Goal: Use online tool/utility

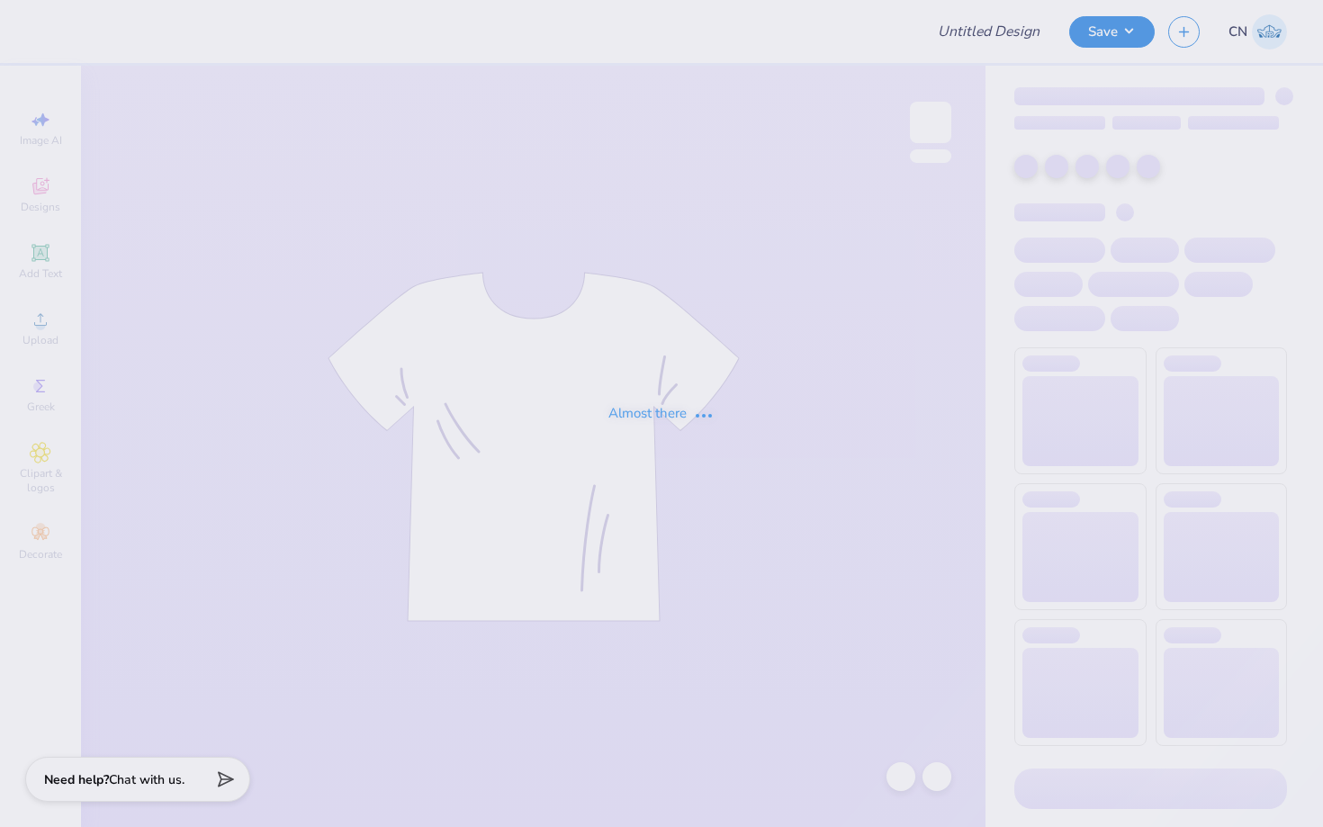
type input "Rush Sig Cchi UCI Nascar"
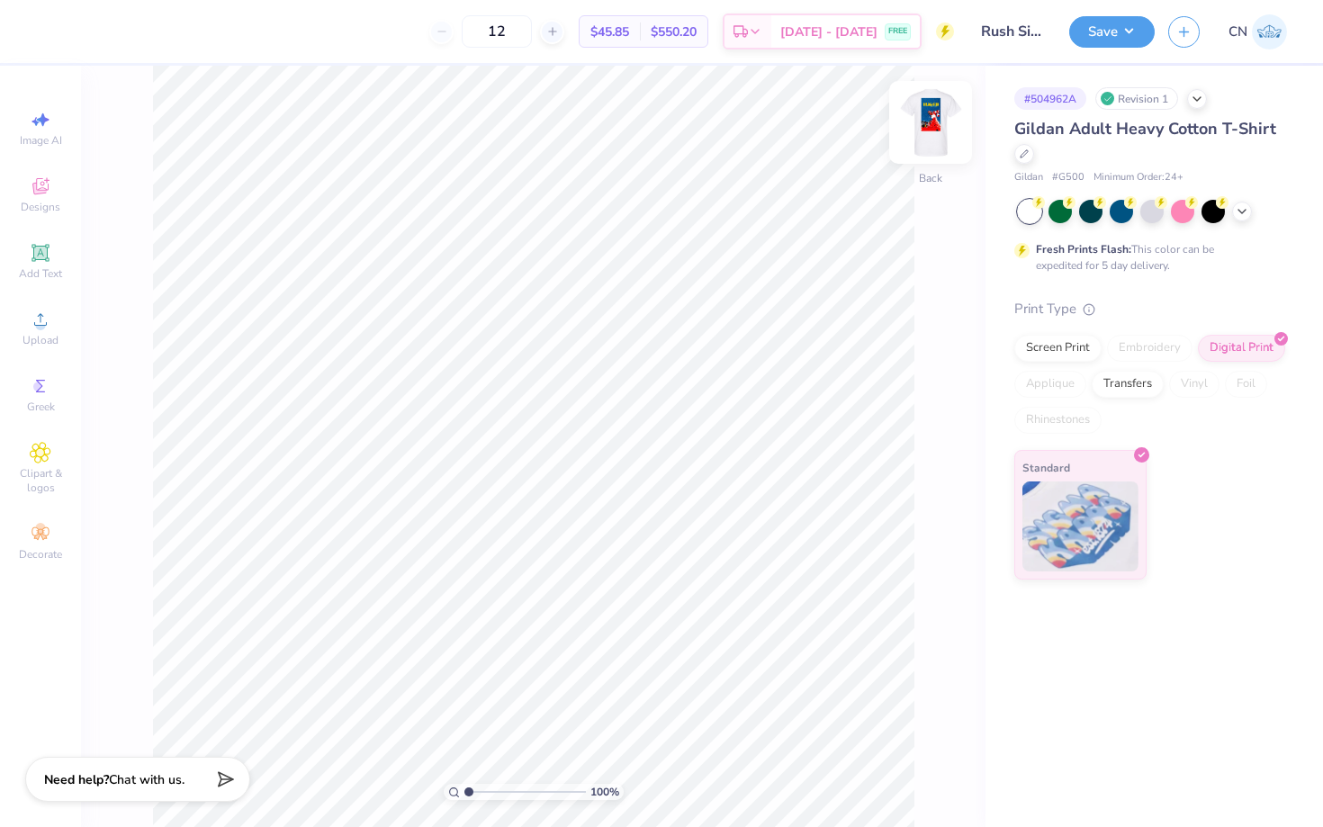
click at [931, 137] on img at bounding box center [930, 122] width 72 height 72
click at [1115, 210] on div at bounding box center [1120, 209] width 23 height 23
click at [1243, 213] on icon at bounding box center [1241, 209] width 14 height 14
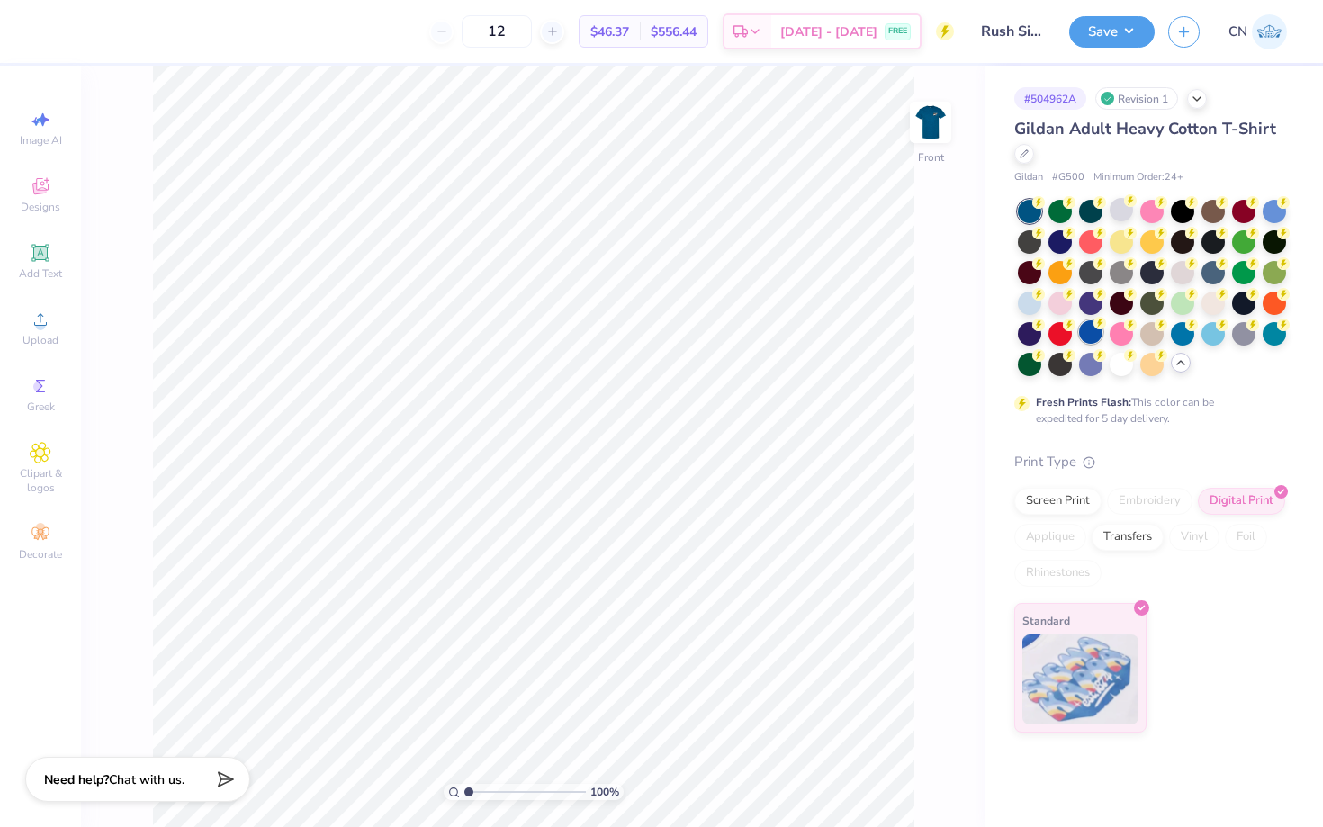
click at [1090, 336] on div at bounding box center [1090, 331] width 23 height 23
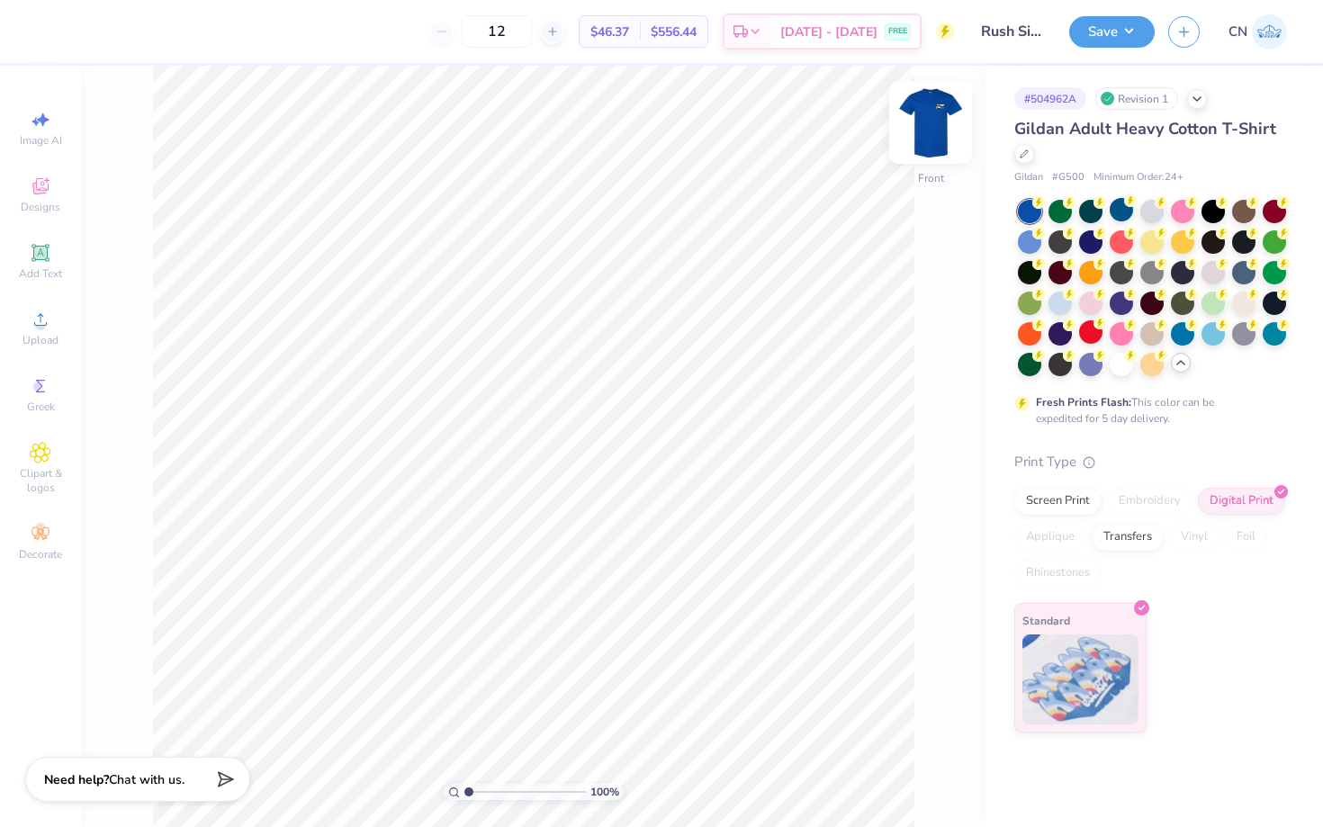
click at [932, 126] on img at bounding box center [930, 122] width 72 height 72
click at [1182, 336] on div at bounding box center [1182, 331] width 23 height 23
click at [935, 121] on img at bounding box center [930, 122] width 72 height 72
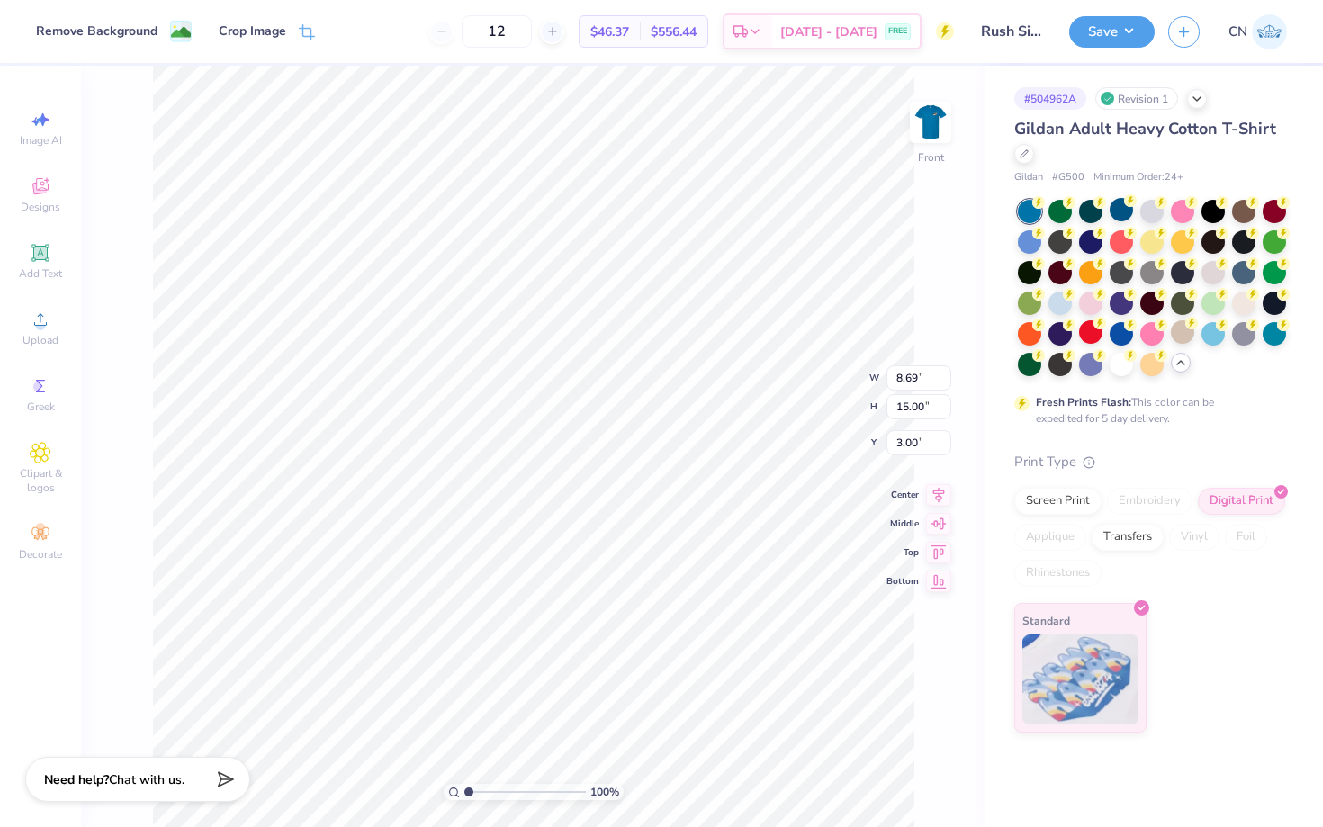
type input "3.65"
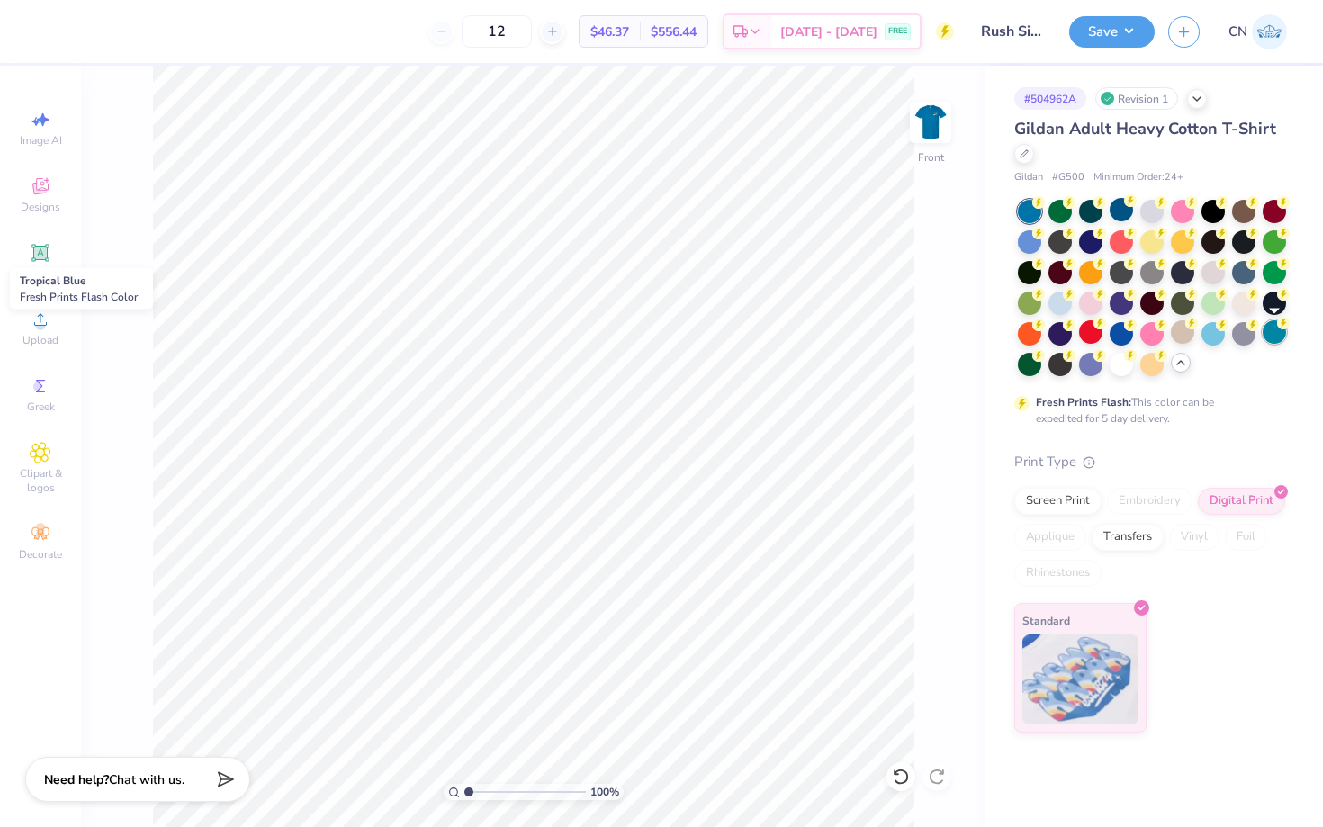
click at [1266, 331] on div at bounding box center [1273, 331] width 23 height 23
click at [1118, 331] on div at bounding box center [1120, 331] width 23 height 23
click at [1178, 340] on div at bounding box center [1182, 331] width 23 height 23
click at [1110, 211] on div at bounding box center [1120, 209] width 23 height 23
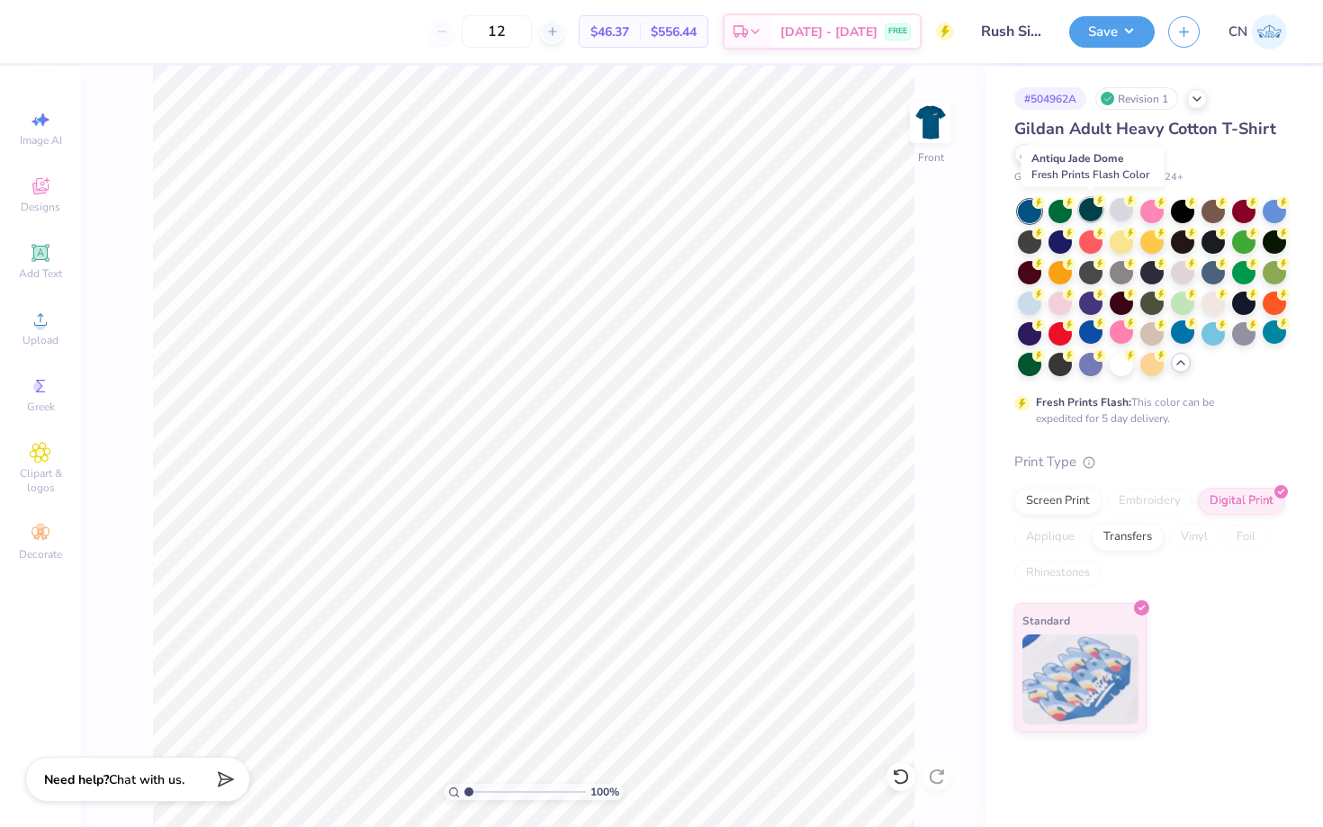
click at [1086, 208] on div at bounding box center [1090, 209] width 23 height 23
click at [1099, 335] on div at bounding box center [1090, 331] width 23 height 23
